Goal: Find specific page/section: Find specific page/section

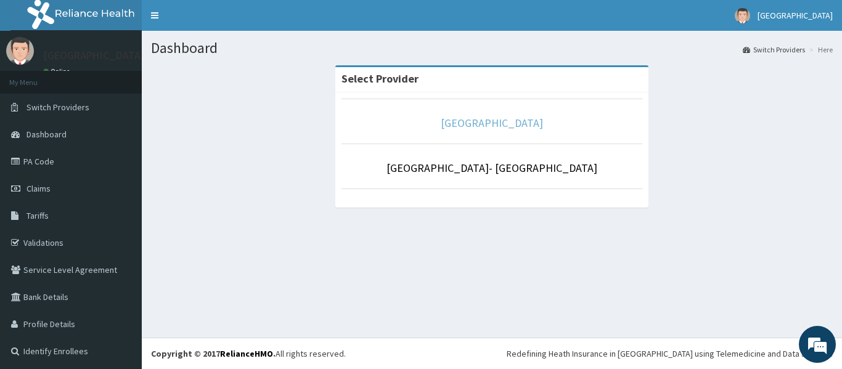
click at [478, 120] on link "[GEOGRAPHIC_DATA]" at bounding box center [492, 123] width 102 height 14
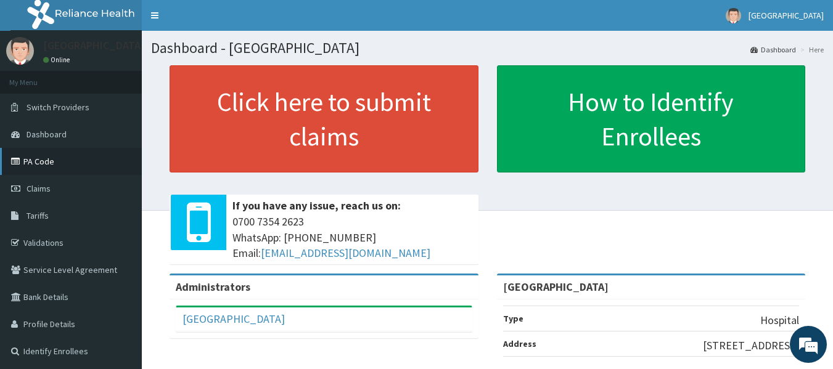
click at [63, 155] on link "PA Code" at bounding box center [71, 161] width 142 height 27
